Goal: Information Seeking & Learning: Learn about a topic

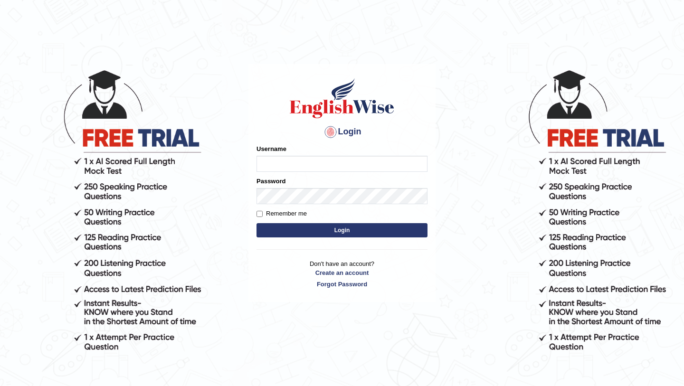
click at [282, 159] on input "Username" at bounding box center [341, 164] width 171 height 16
type input "Ridhima1"
click at [335, 230] on button "Login" at bounding box center [341, 230] width 171 height 14
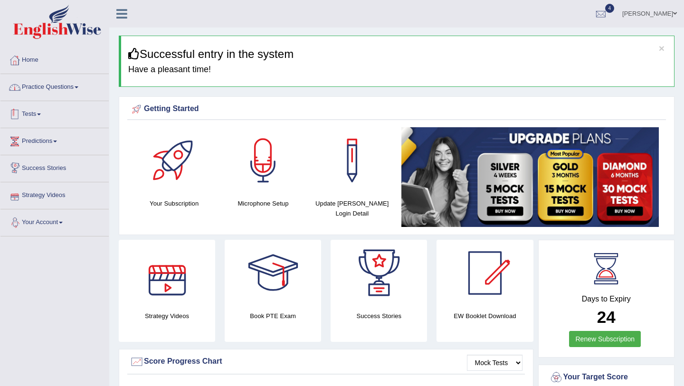
click at [63, 84] on link "Practice Questions" at bounding box center [54, 86] width 108 height 24
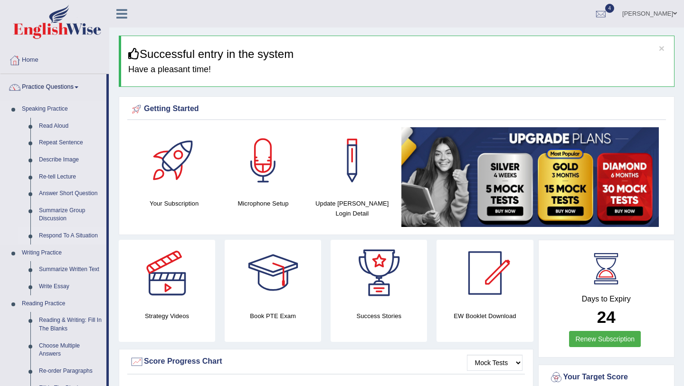
click at [49, 235] on link "Respond To A Situation" at bounding box center [71, 235] width 72 height 17
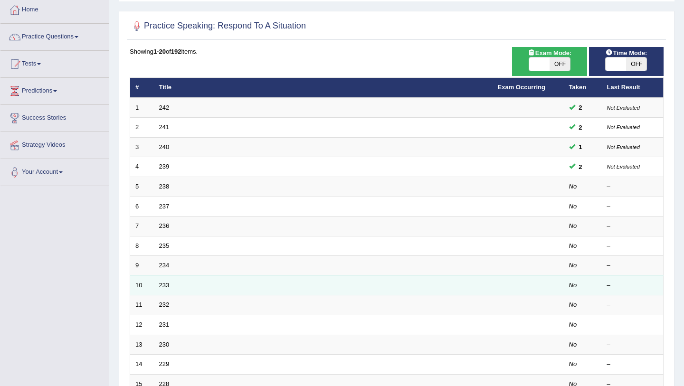
scroll to position [58, 0]
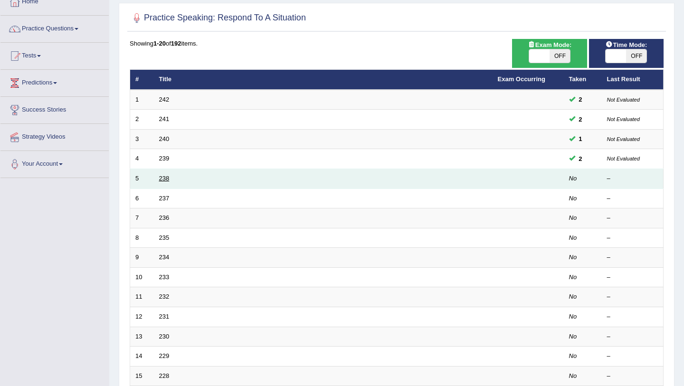
click at [161, 179] on link "238" at bounding box center [164, 178] width 10 height 7
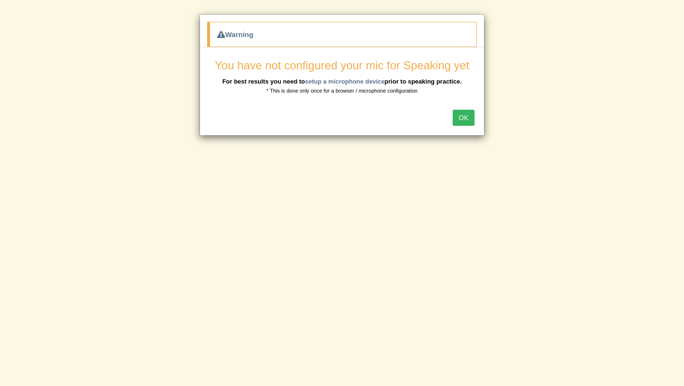
click at [457, 114] on button "OK" at bounding box center [463, 118] width 22 height 16
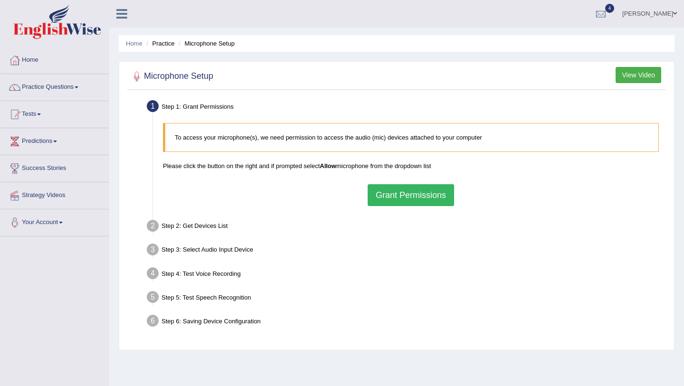
click at [402, 197] on button "Grant Permissions" at bounding box center [410, 195] width 86 height 22
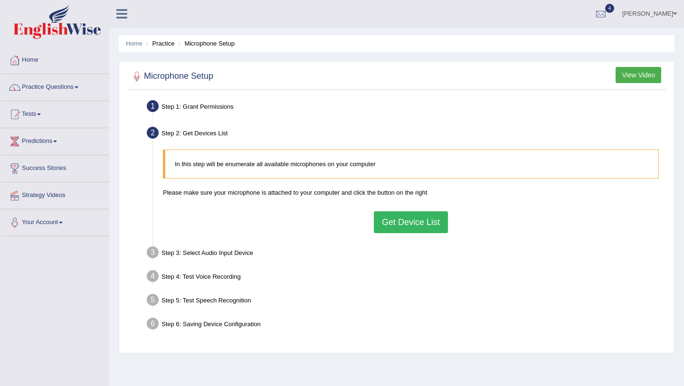
click at [400, 219] on button "Get Device List" at bounding box center [411, 222] width 74 height 22
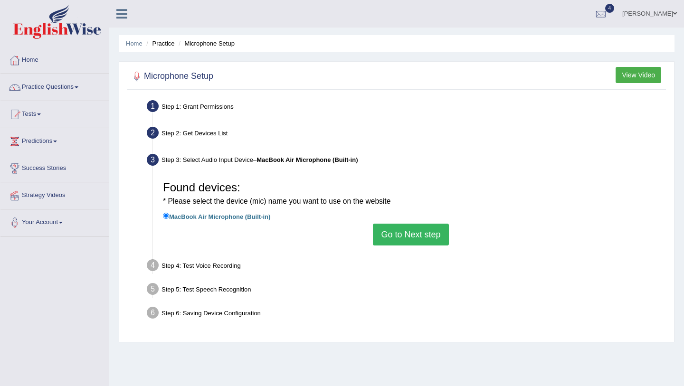
click at [382, 235] on button "Go to Next step" at bounding box center [410, 235] width 75 height 22
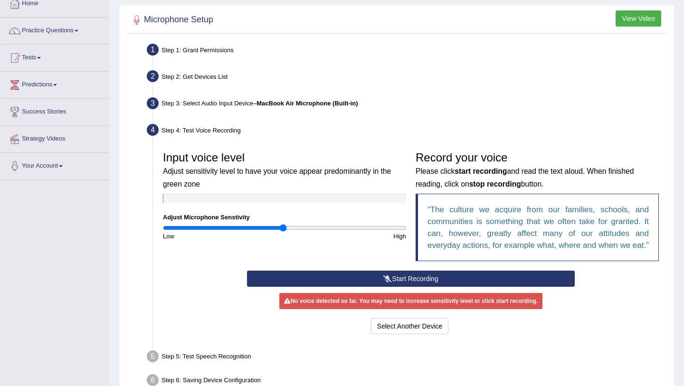
scroll to position [74, 0]
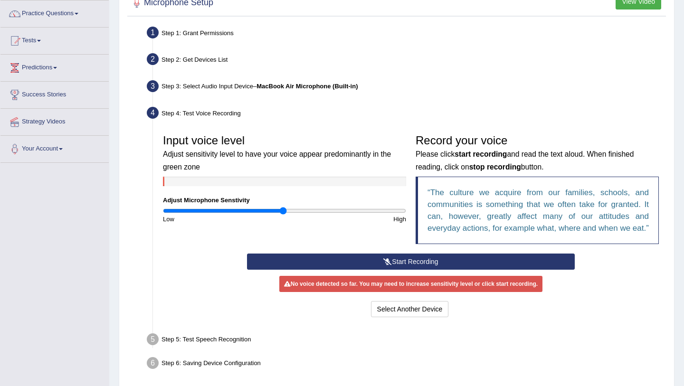
click at [407, 270] on button "Start Recording" at bounding box center [410, 262] width 327 height 16
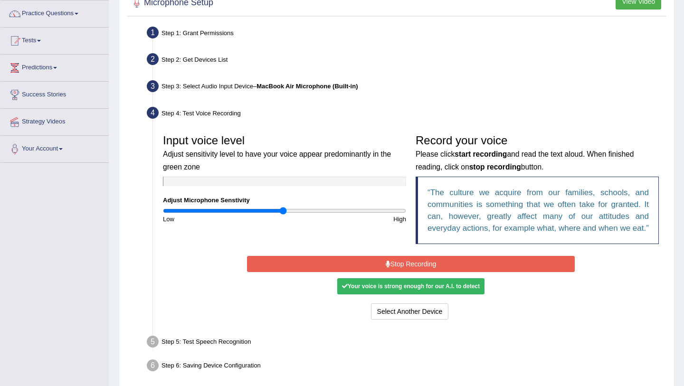
click at [407, 272] on button "Stop Recording" at bounding box center [410, 264] width 327 height 16
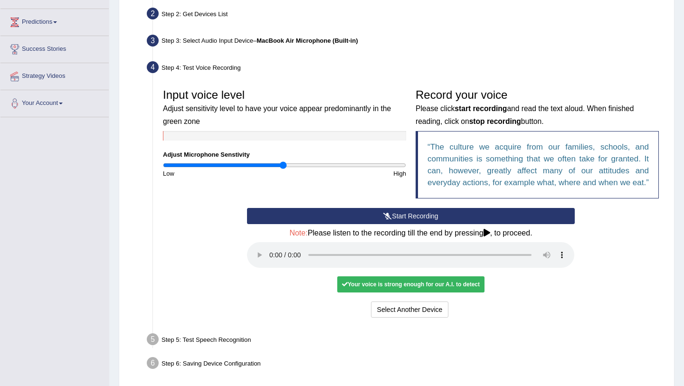
scroll to position [122, 0]
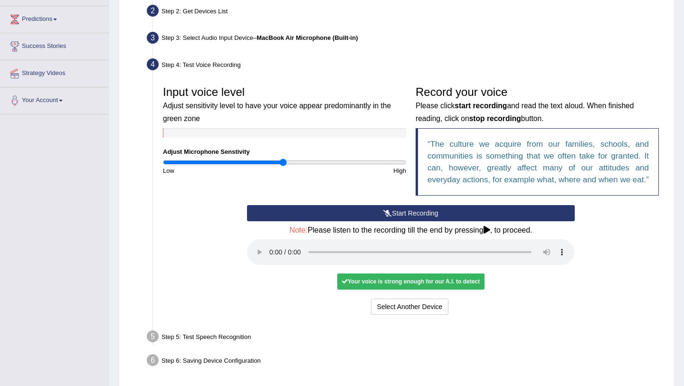
click at [361, 290] on div "Your voice is strong enough for our A.I. to detect" at bounding box center [410, 281] width 147 height 16
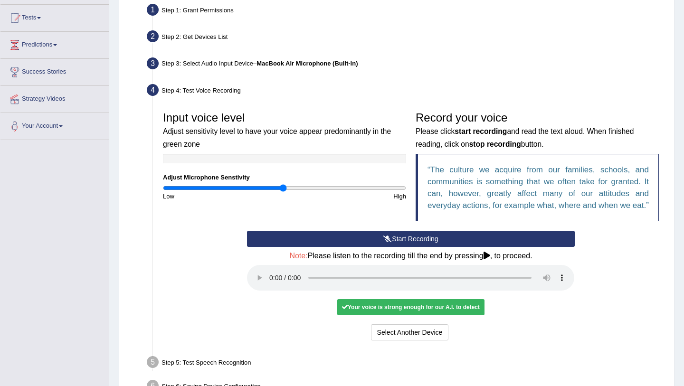
scroll to position [169, 0]
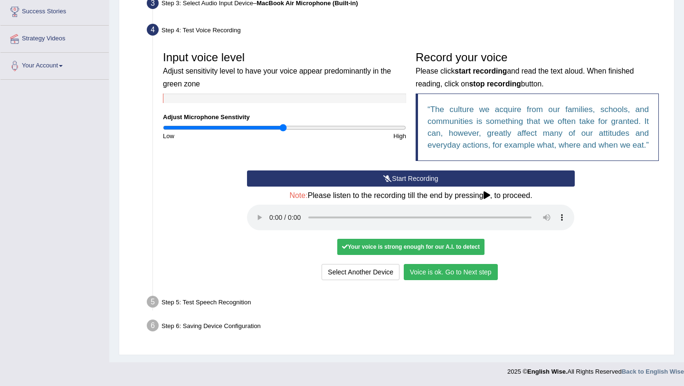
click at [440, 267] on button "Voice is ok. Go to Next step" at bounding box center [451, 272] width 94 height 16
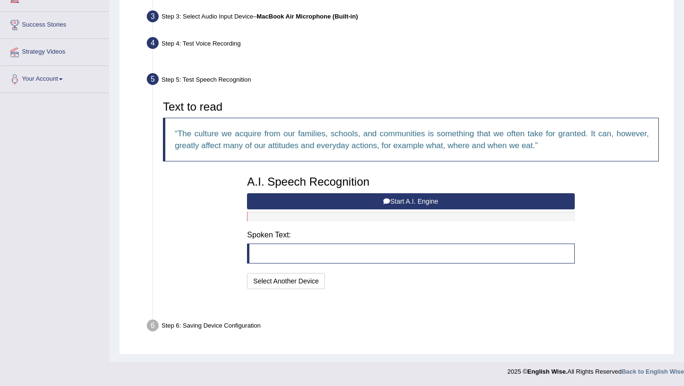
scroll to position [120, 0]
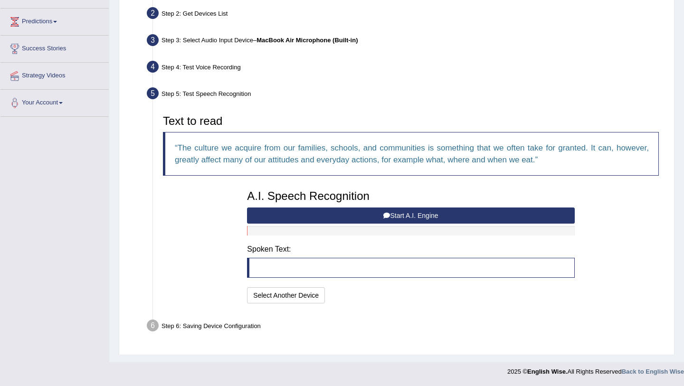
click at [377, 219] on button "Start A.I. Engine" at bounding box center [410, 215] width 327 height 16
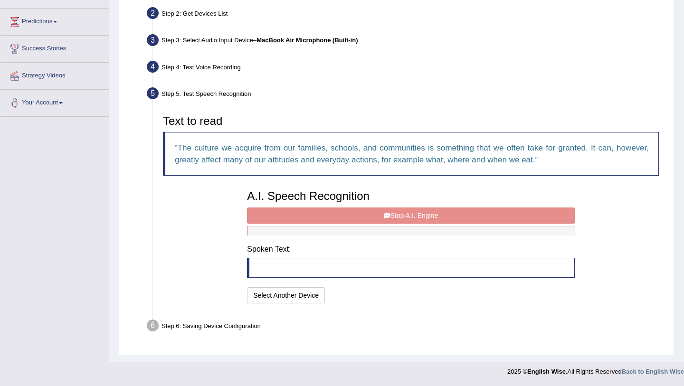
click at [357, 216] on div "A.I. Speech Recognition Start A.I. Engine Stop A.I. Engine Note: Please listen …" at bounding box center [410, 245] width 337 height 121
click at [270, 290] on button "Select Another Device" at bounding box center [286, 295] width 78 height 16
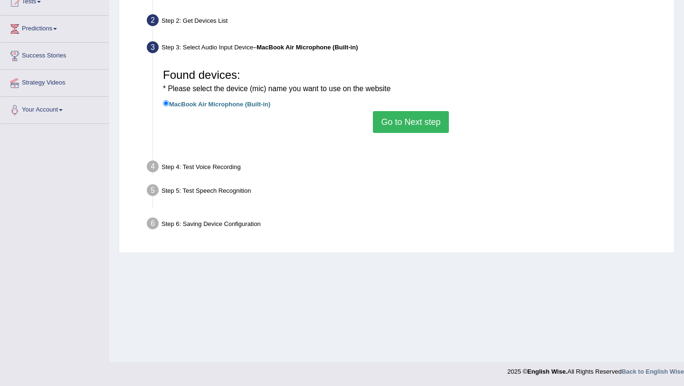
scroll to position [113, 0]
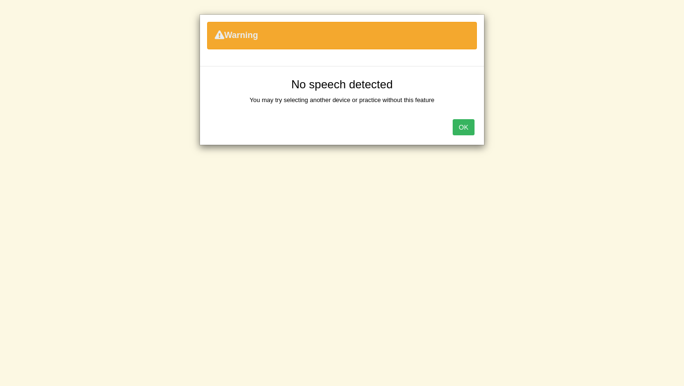
click at [463, 127] on button "OK" at bounding box center [463, 127] width 22 height 16
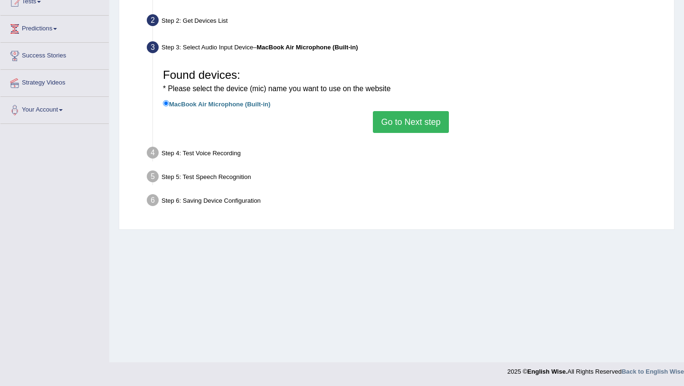
click at [414, 127] on button "Go to Next step" at bounding box center [410, 122] width 75 height 22
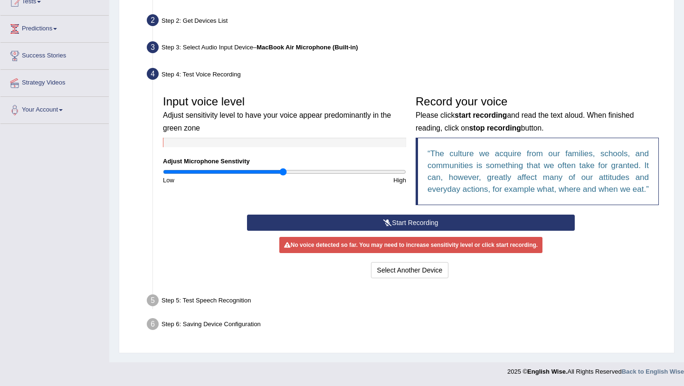
scroll to position [0, 0]
